Goal: Transaction & Acquisition: Purchase product/service

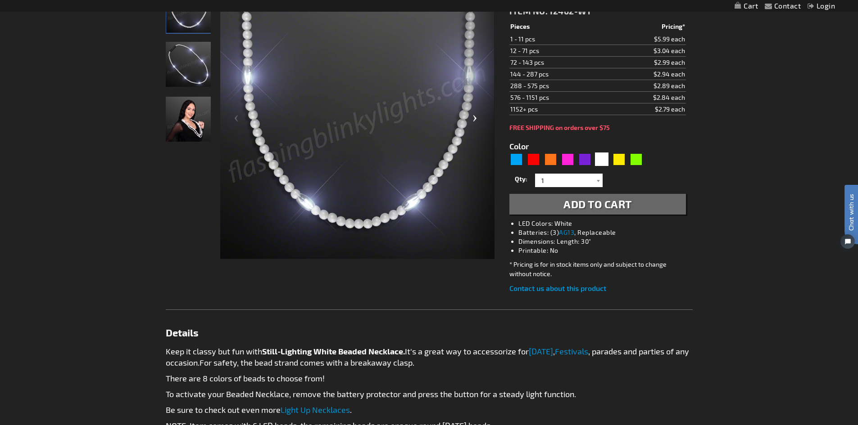
scroll to position [180, 0]
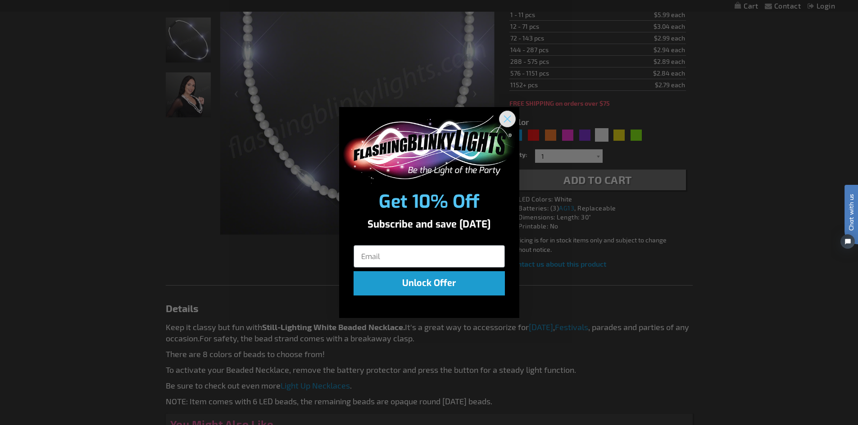
click at [504, 118] on circle "Close dialog" at bounding box center [506, 119] width 15 height 15
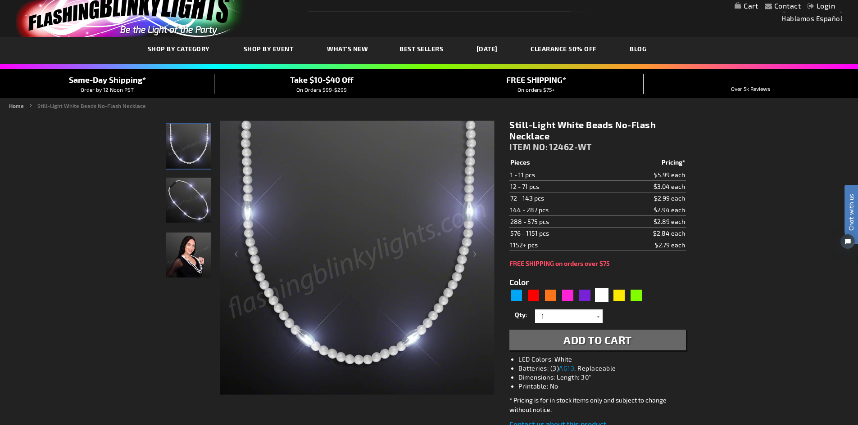
scroll to position [0, 0]
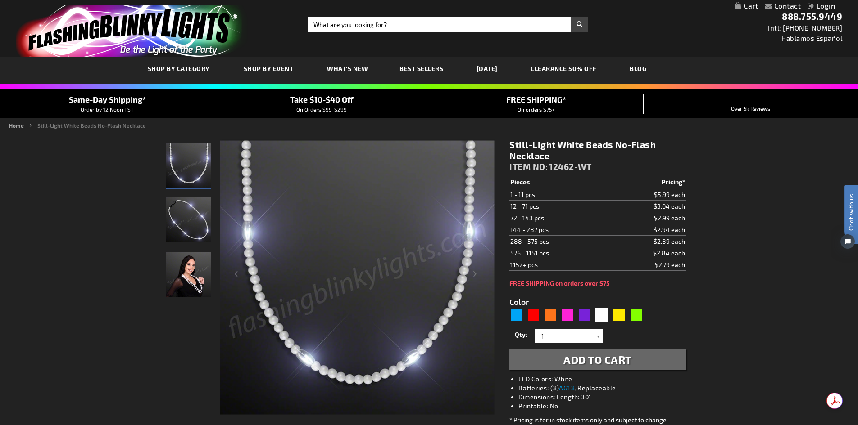
click at [599, 337] on div at bounding box center [597, 337] width 9 height 14
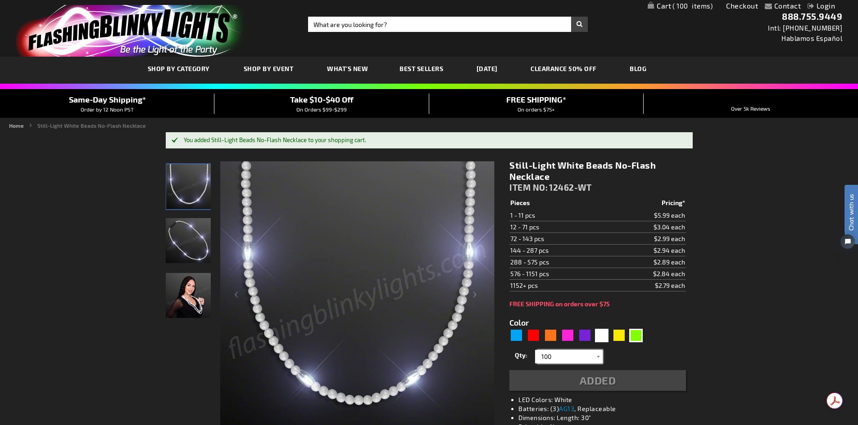
type input "100"
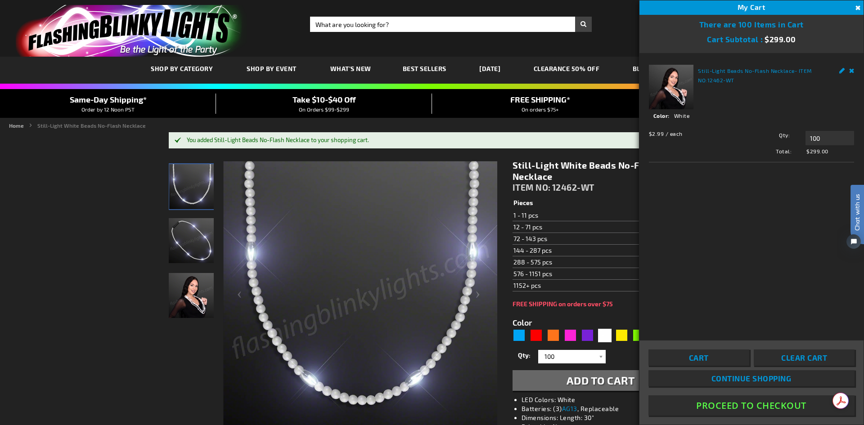
click at [735, 410] on button "Proceed To Checkout" at bounding box center [752, 406] width 206 height 20
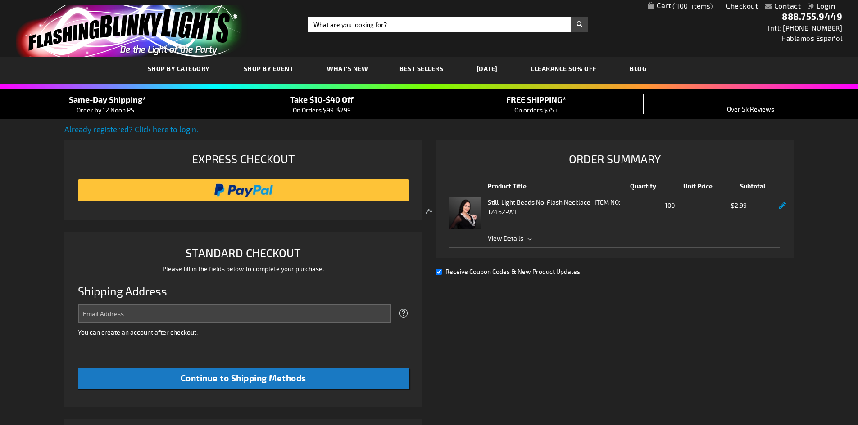
select select "US"
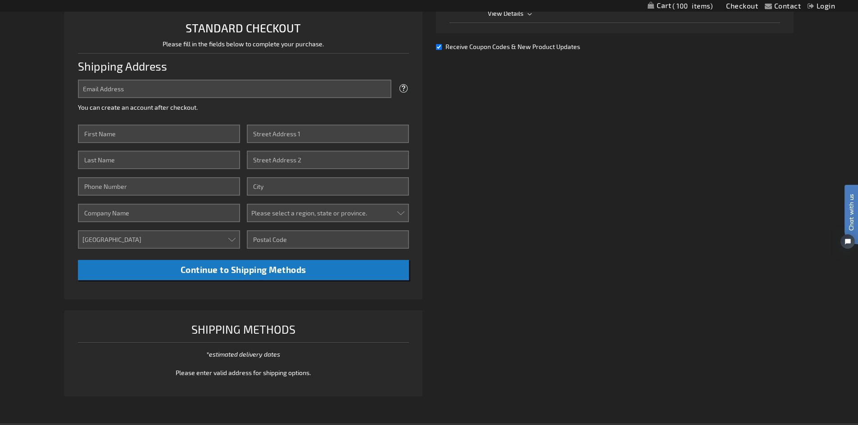
scroll to position [180, 0]
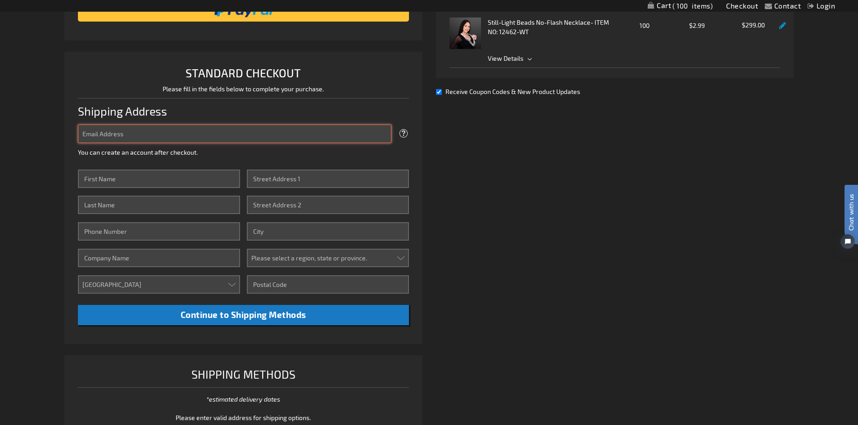
click at [142, 132] on input "Email Address" at bounding box center [234, 134] width 313 height 18
type input "c"
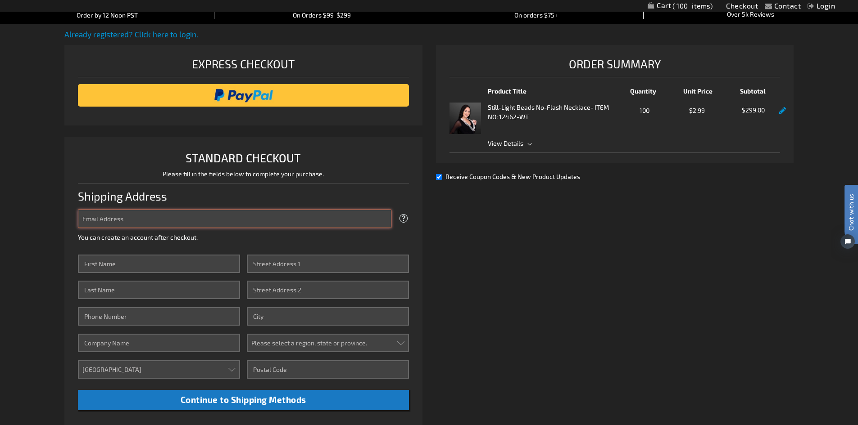
scroll to position [0, 0]
